Goal: Task Accomplishment & Management: Manage account settings

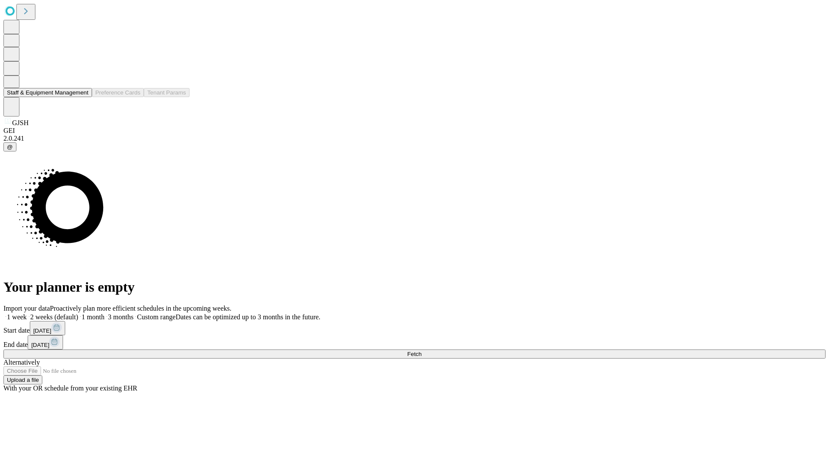
click at [82, 97] on button "Staff & Equipment Management" at bounding box center [47, 92] width 88 height 9
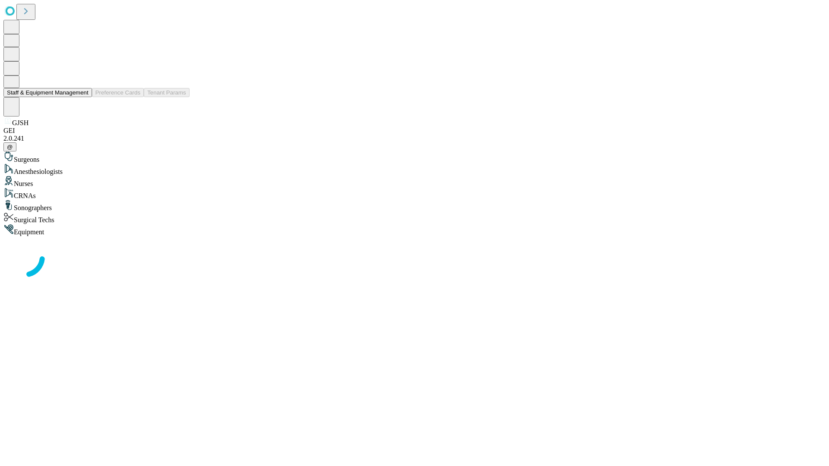
click at [82, 97] on button "Staff & Equipment Management" at bounding box center [47, 92] width 88 height 9
